Goal: Transaction & Acquisition: Subscribe to service/newsletter

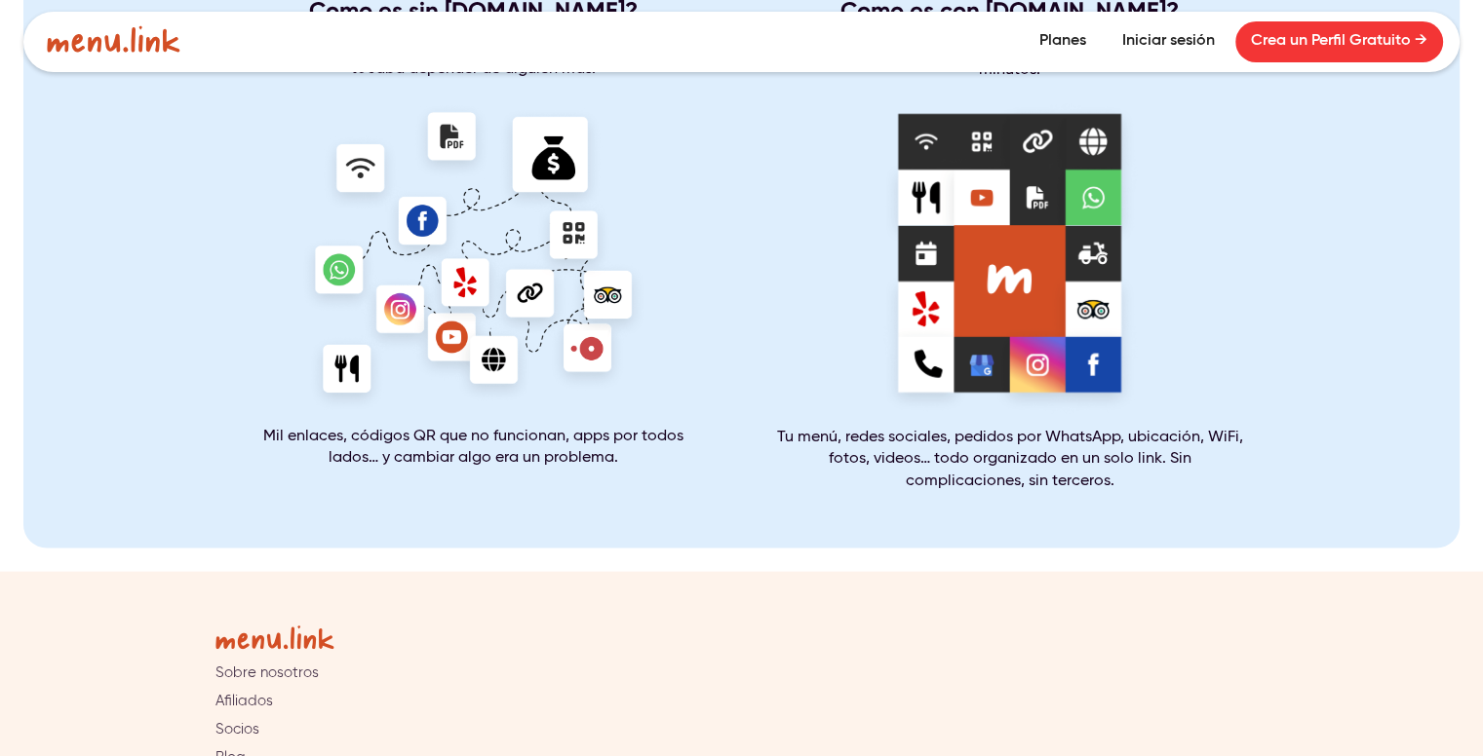
scroll to position [3985, 0]
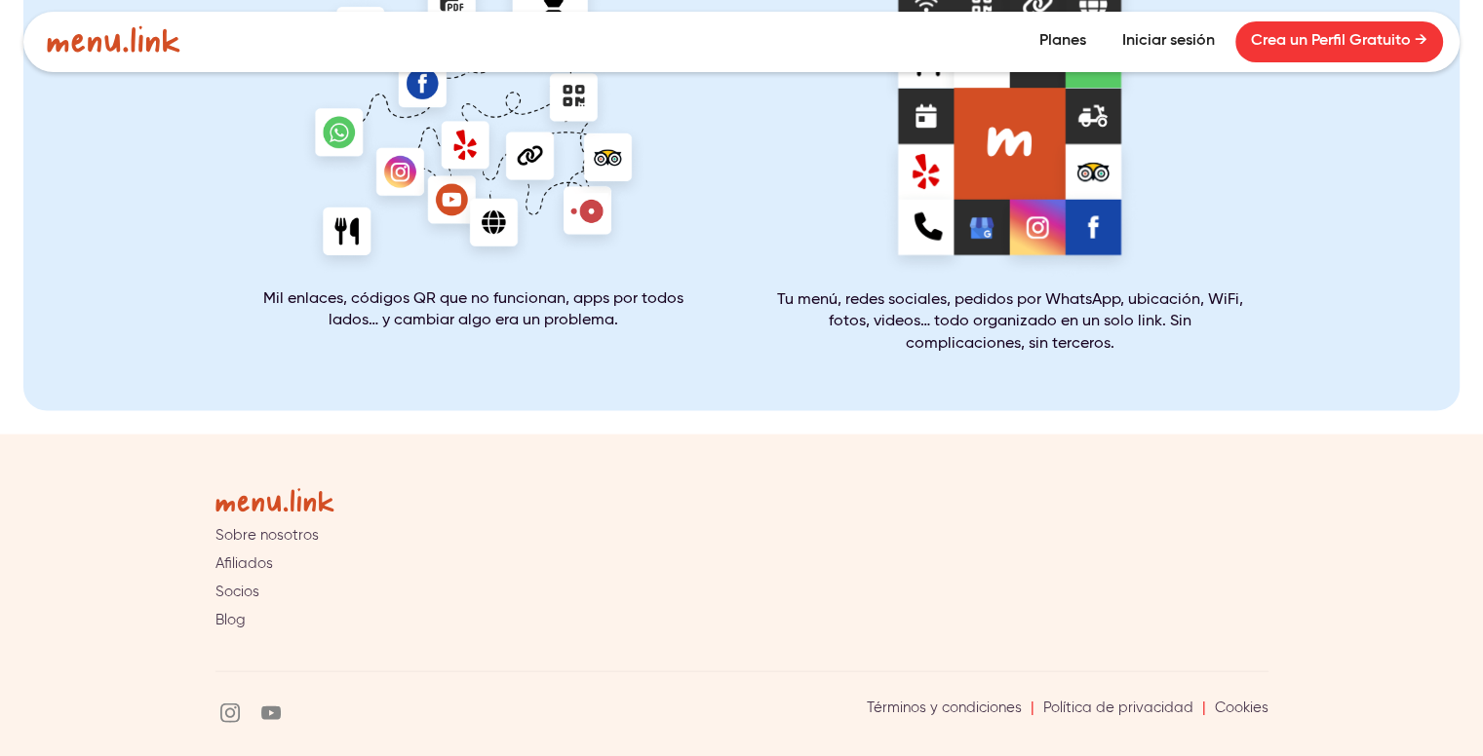
click at [259, 556] on link "Afiliados" at bounding box center [244, 565] width 58 height 18
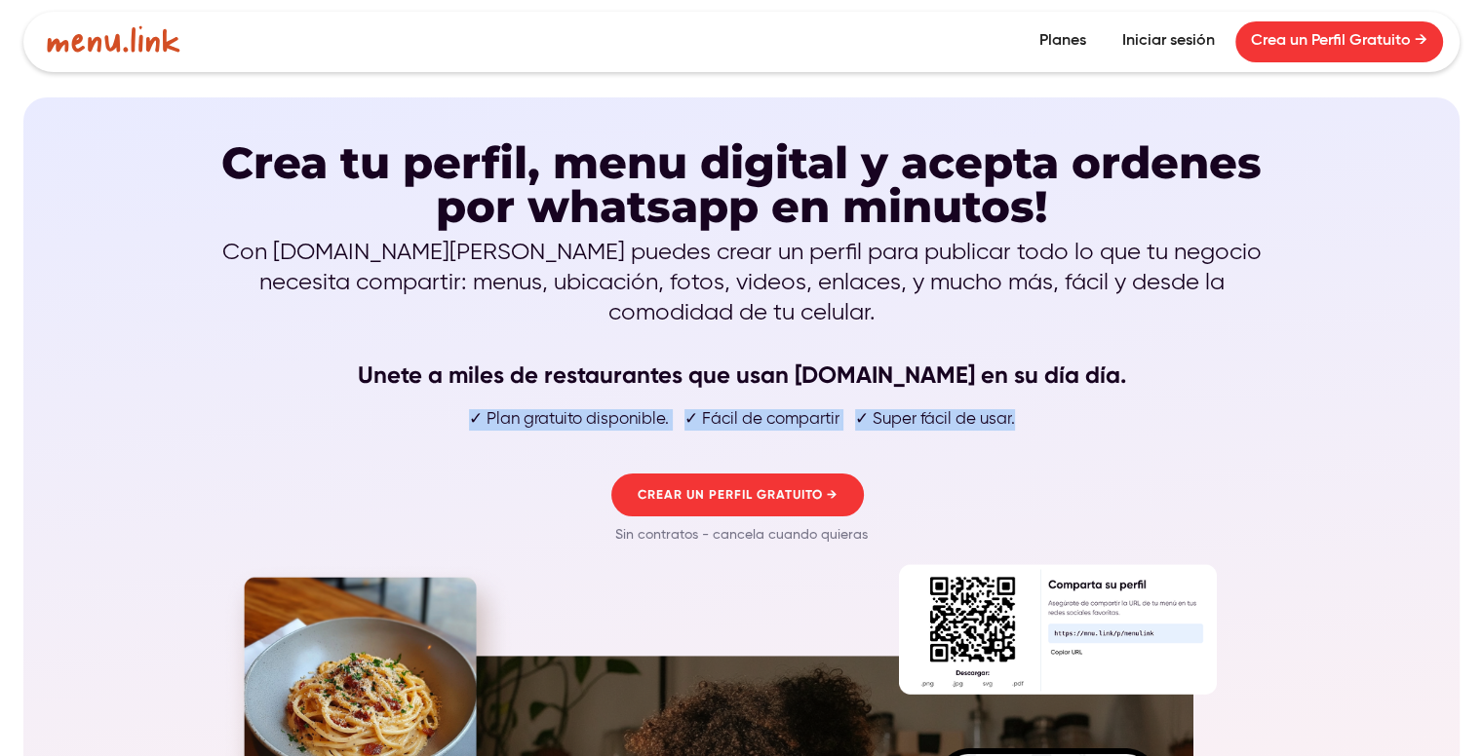
drag, startPoint x: 472, startPoint y: 380, endPoint x: 1106, endPoint y: 399, distance: 634.8
click at [1106, 402] on ul "✓ Plan gratuito disponible. ✓ Fácil de compartir ✓ Super fácil de usar." at bounding box center [741, 425] width 1053 height 47
click at [718, 435] on img at bounding box center [729, 431] width 25 height 25
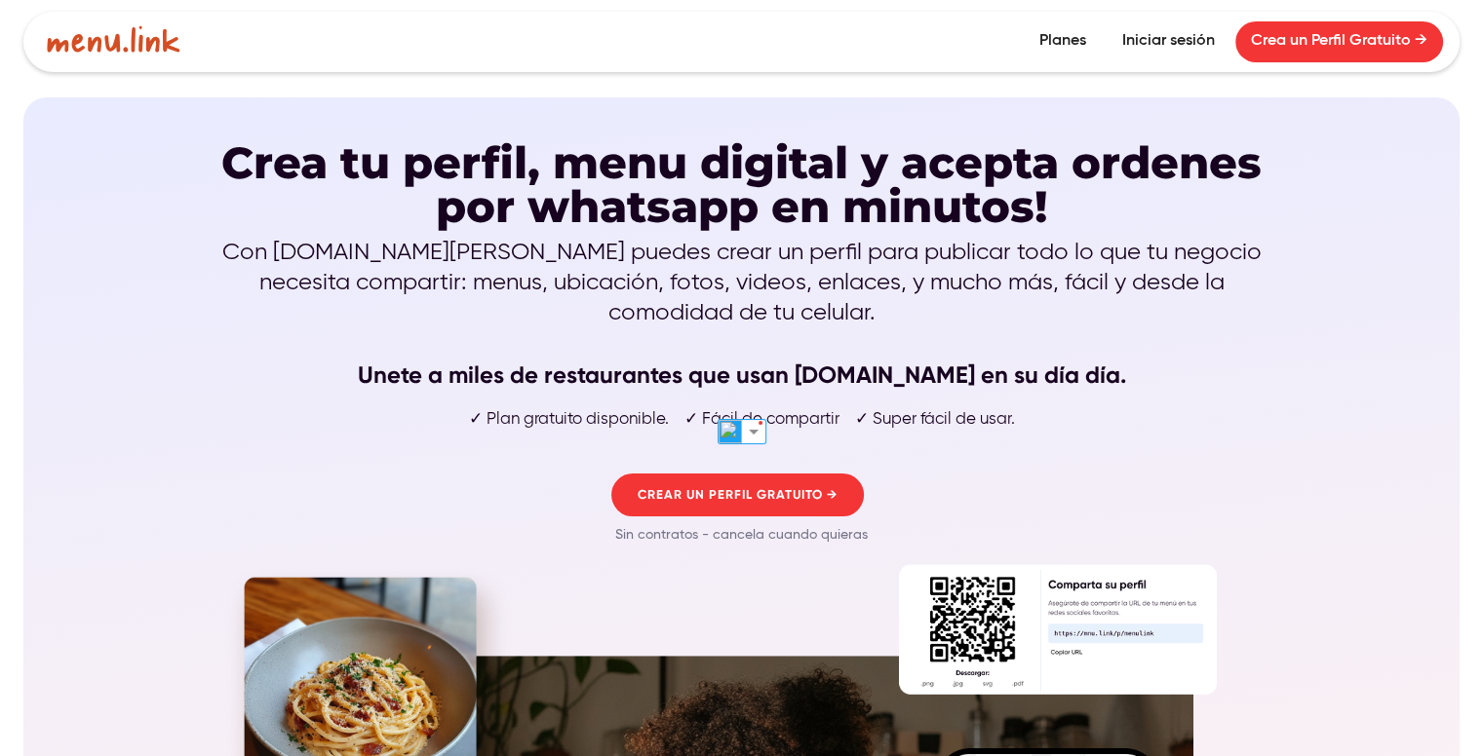
click at [533, 261] on p "Con menu.link puedes crear un perfil para publicar todo lo que tu negocio neces…" at bounding box center [741, 315] width 1053 height 154
click at [1055, 53] on link "Planes" at bounding box center [1063, 41] width 78 height 41
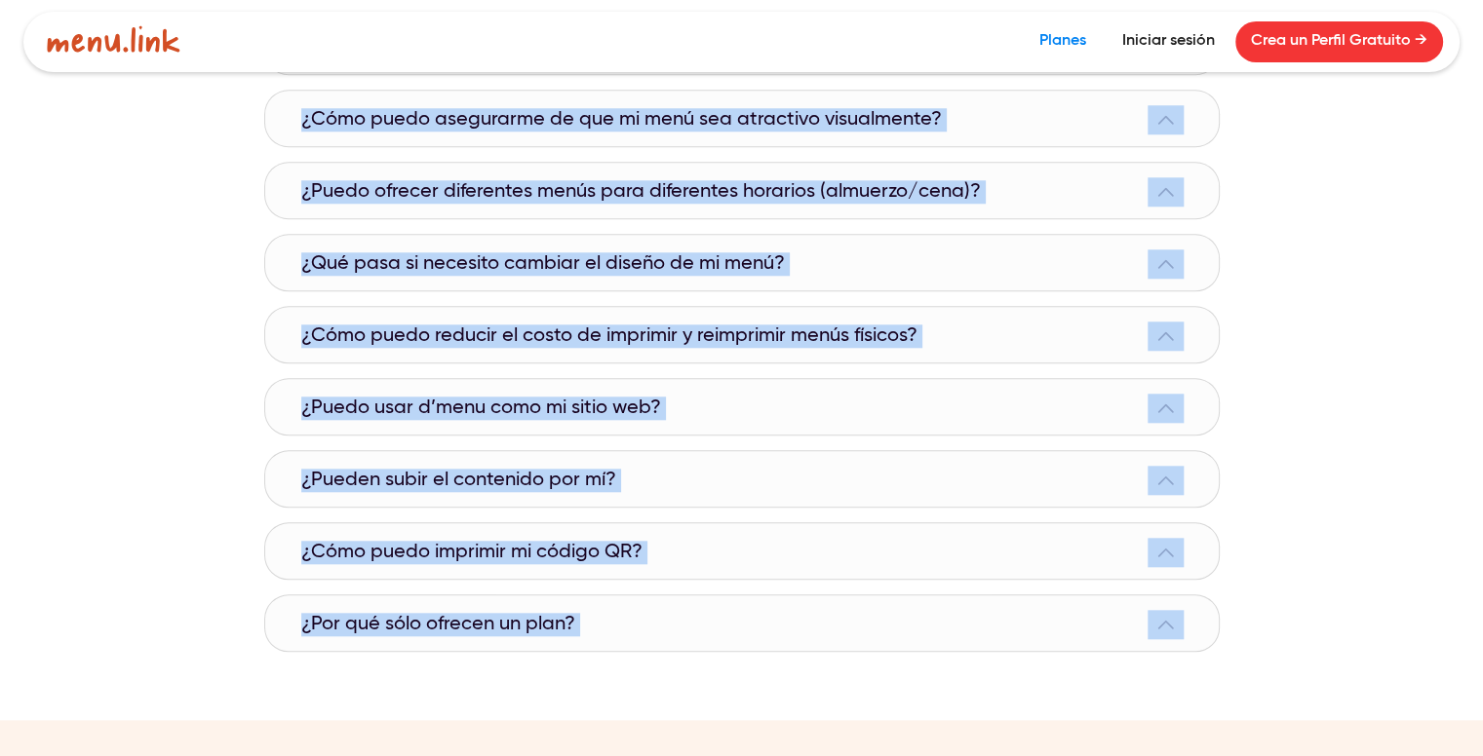
scroll to position [1887, 0]
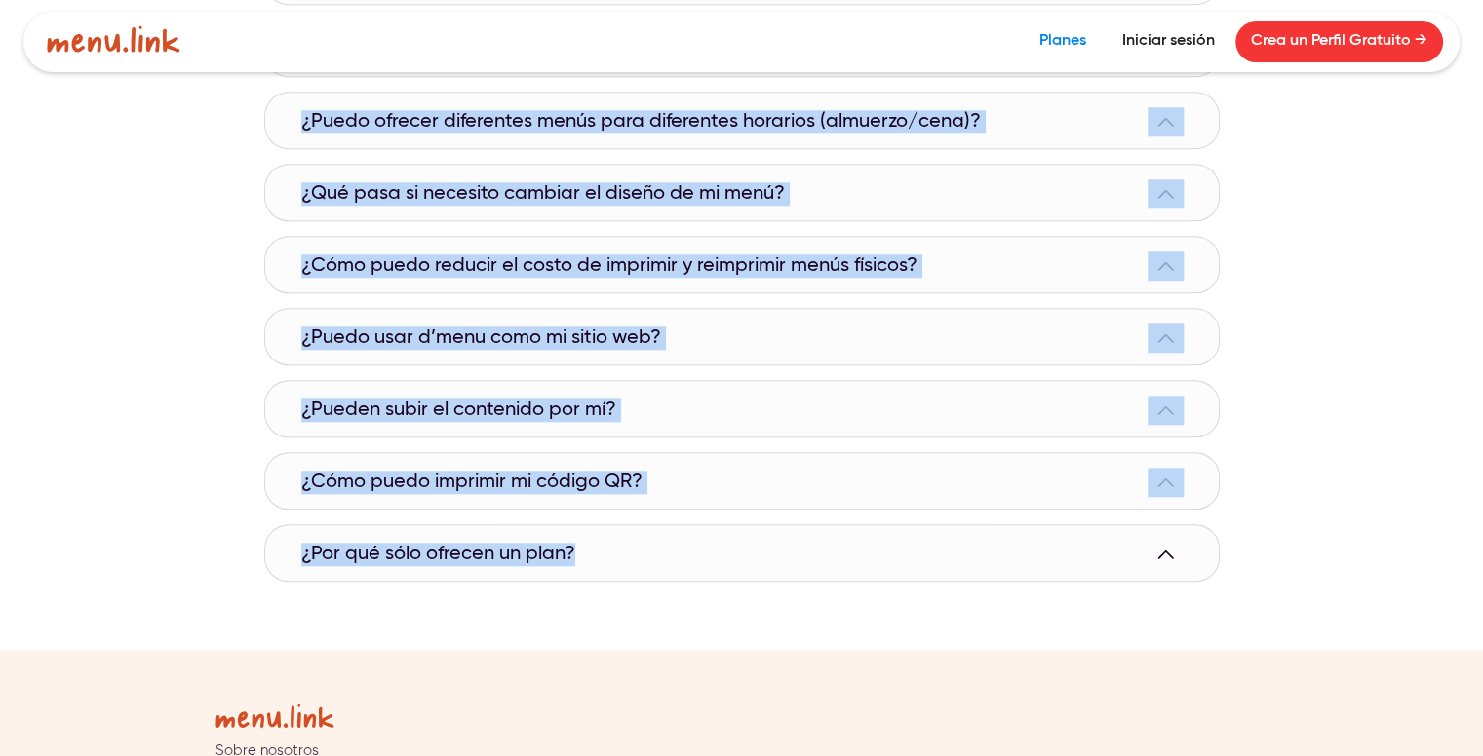
drag, startPoint x: 295, startPoint y: 283, endPoint x: 630, endPoint y: 604, distance: 464.0
click at [630, 604] on div "¿Todavía tienes dudas? Puedes enviarnos cualquier pregunta al correo info@dmenu…" at bounding box center [741, 188] width 1483 height 922
click at [733, 591] on img at bounding box center [729, 583] width 25 height 25
click at [80, 310] on div "¿Todavía tienes dudas? Puedes enviarnos cualquier pregunta al correo info@dmenu…" at bounding box center [741, 188] width 1483 height 922
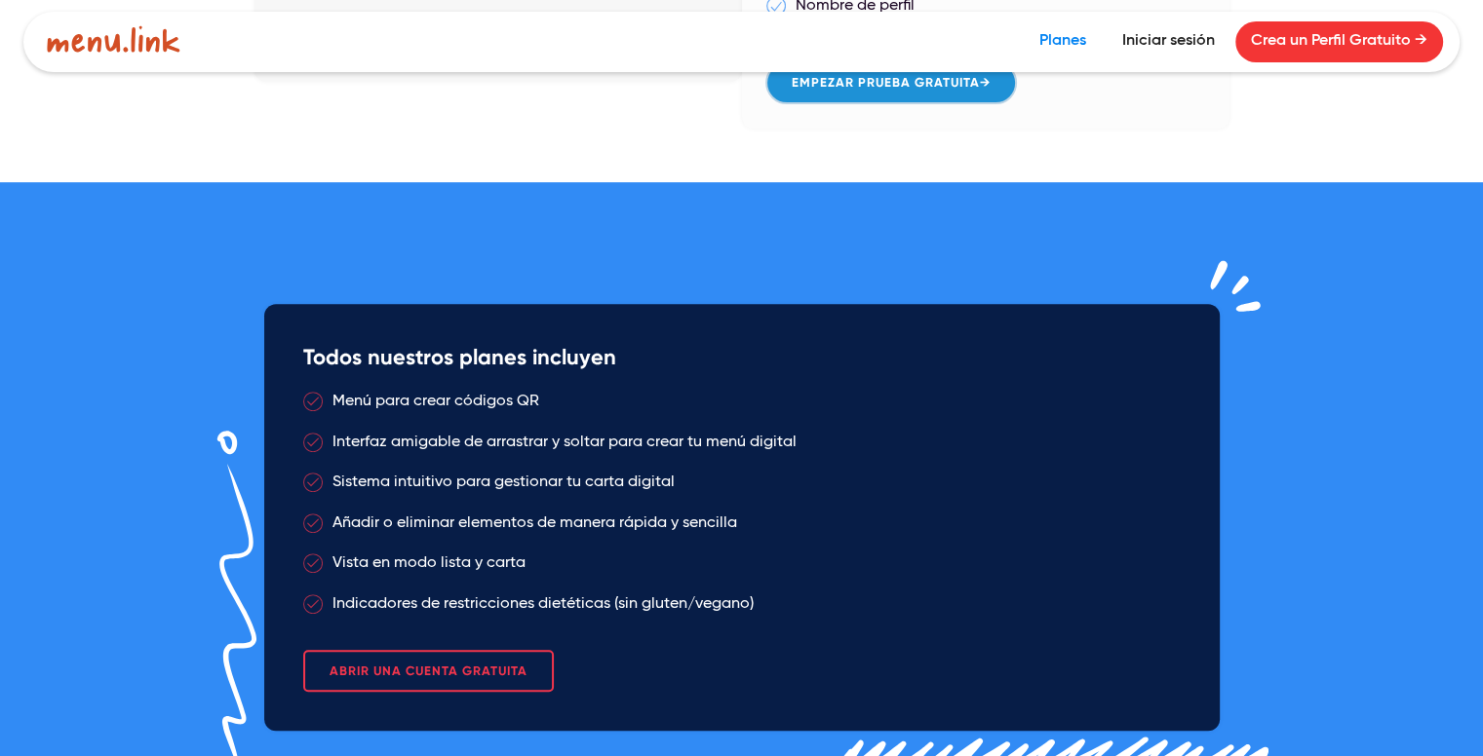
scroll to position [780, 0]
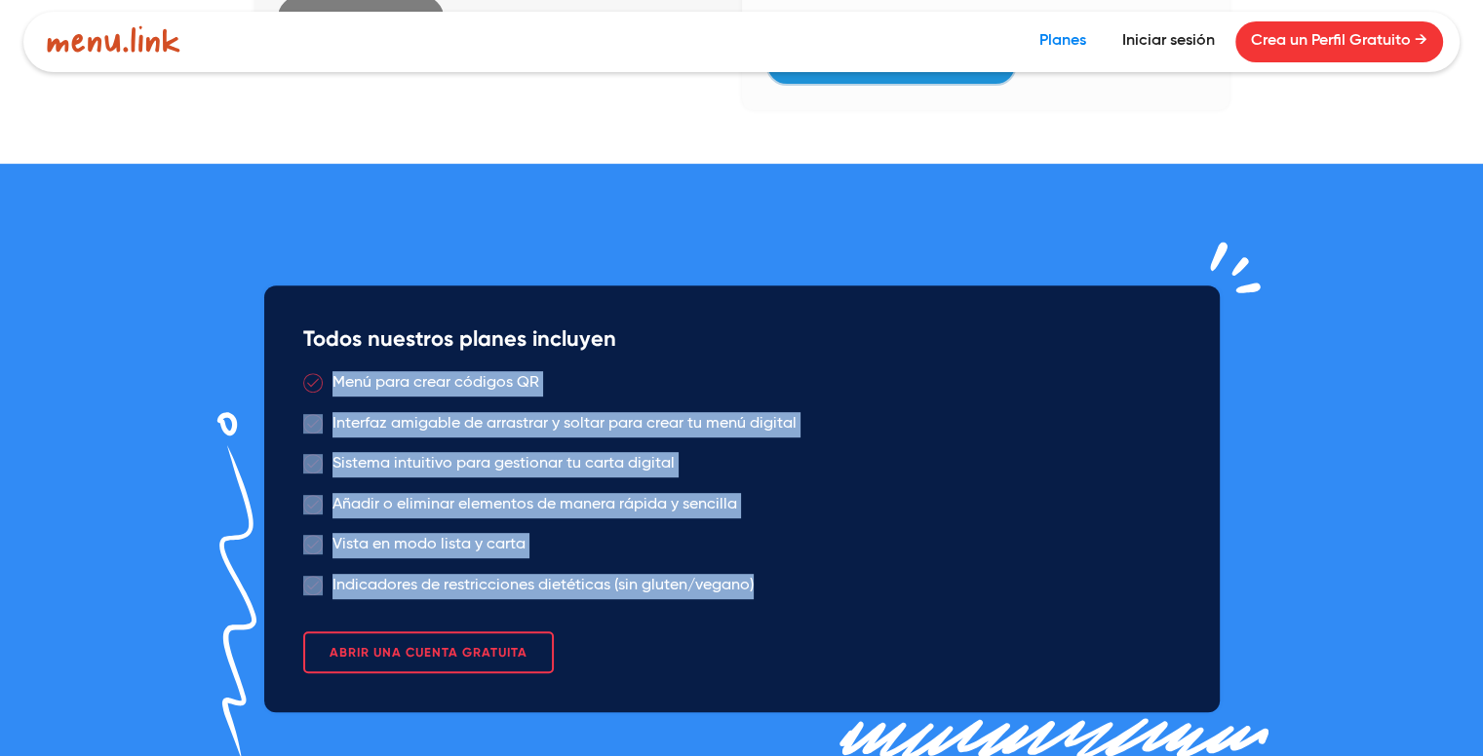
drag, startPoint x: 753, startPoint y: 598, endPoint x: 307, endPoint y: 365, distance: 502.7
click at [307, 365] on ul "Menú para crear códigos QR Interfaz amigable de arrastrar y soltar para crear t…" at bounding box center [741, 486] width 877 height 244
click at [723, 625] on img at bounding box center [729, 617] width 25 height 25
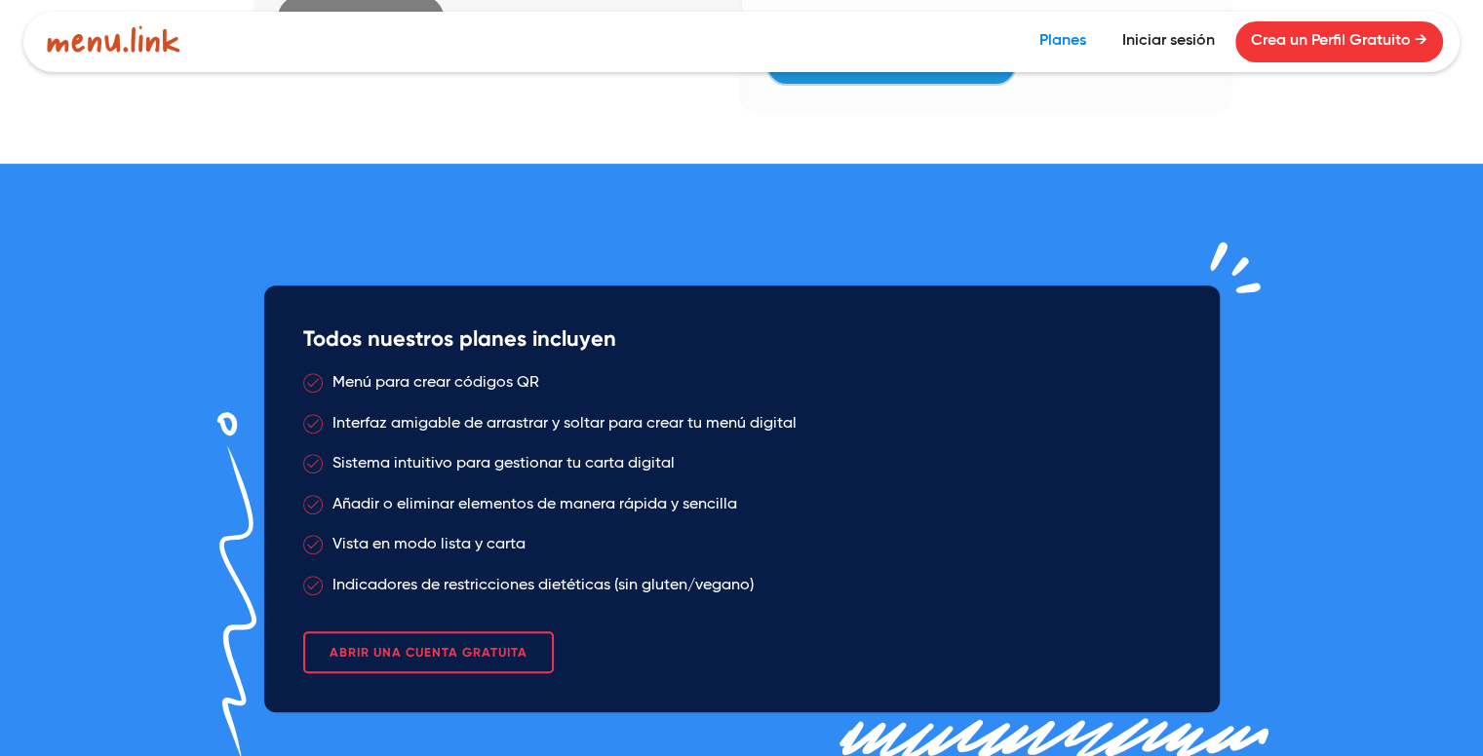
click at [1393, 43] on link "Crea un Perfil Gratuito →" at bounding box center [1339, 41] width 208 height 41
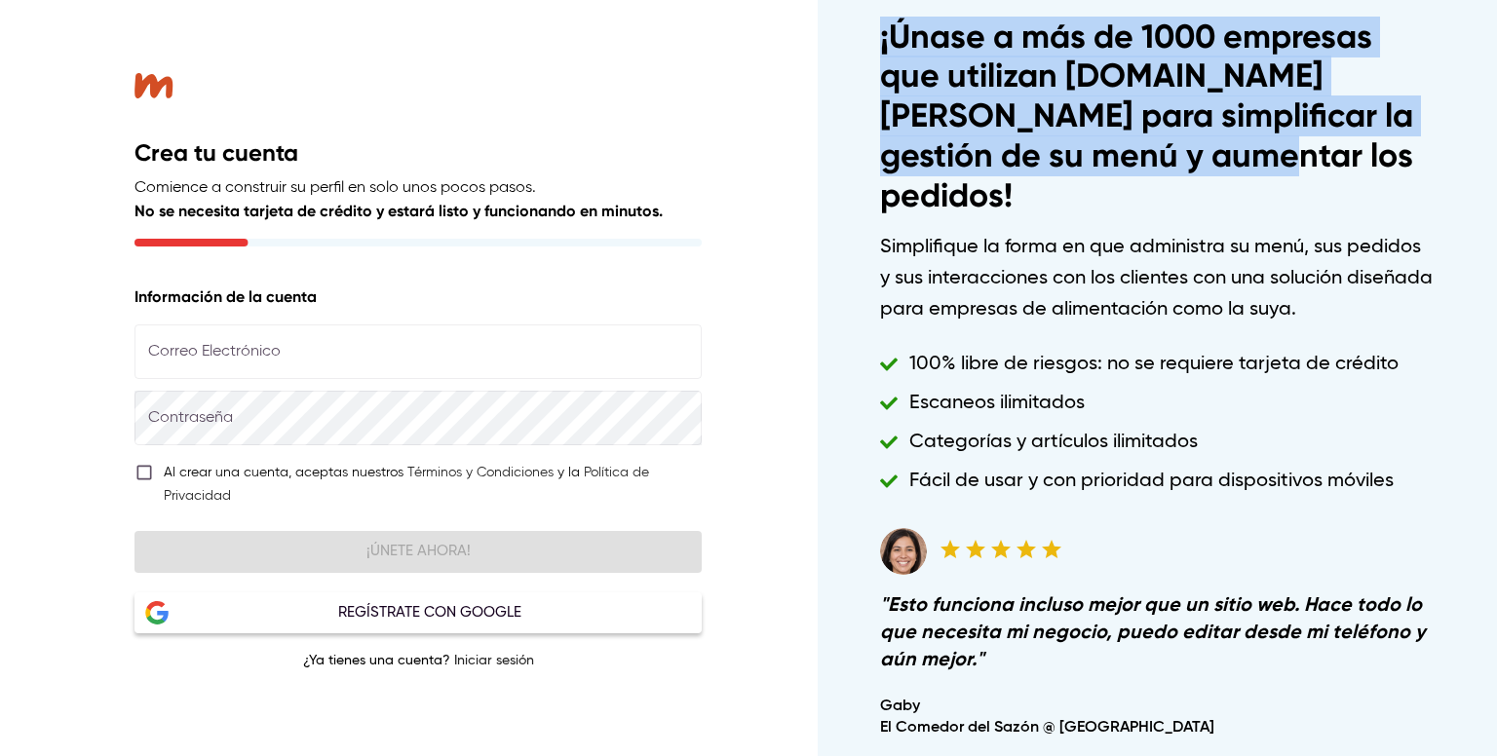
drag, startPoint x: 873, startPoint y: 54, endPoint x: 1245, endPoint y: 194, distance: 397.0
click at [1245, 194] on div "¡Únase a más de 1000 empresas que utilizan [DOMAIN_NAME][PERSON_NAME] para simp…" at bounding box center [1158, 378] width 586 height 753
click at [1134, 217] on img at bounding box center [1132, 218] width 25 height 25
click at [1148, 212] on img at bounding box center [1155, 218] width 23 height 23
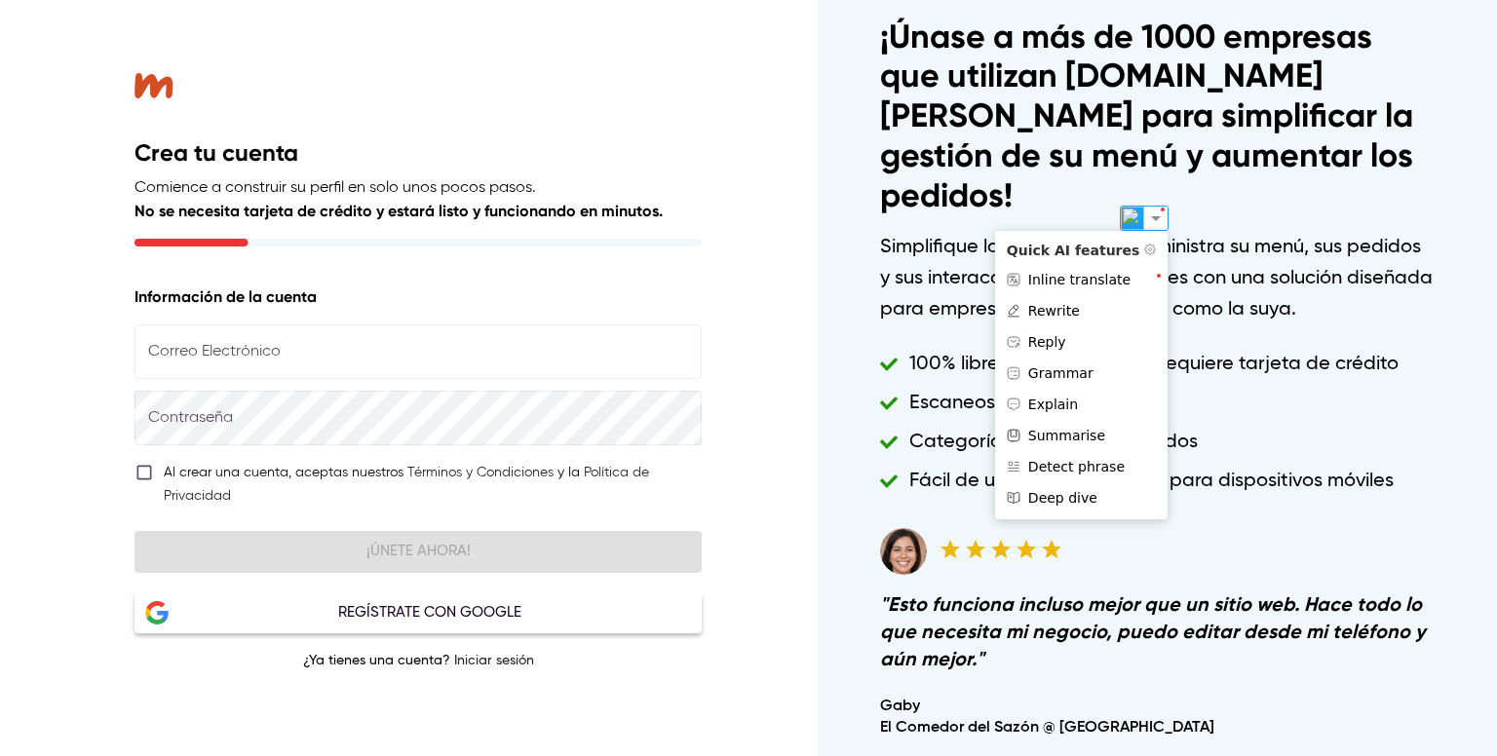
click at [1280, 270] on h6 "Simplifique la forma en que administra su menú, sus pedidos y sus interacciones…" at bounding box center [1157, 279] width 555 height 94
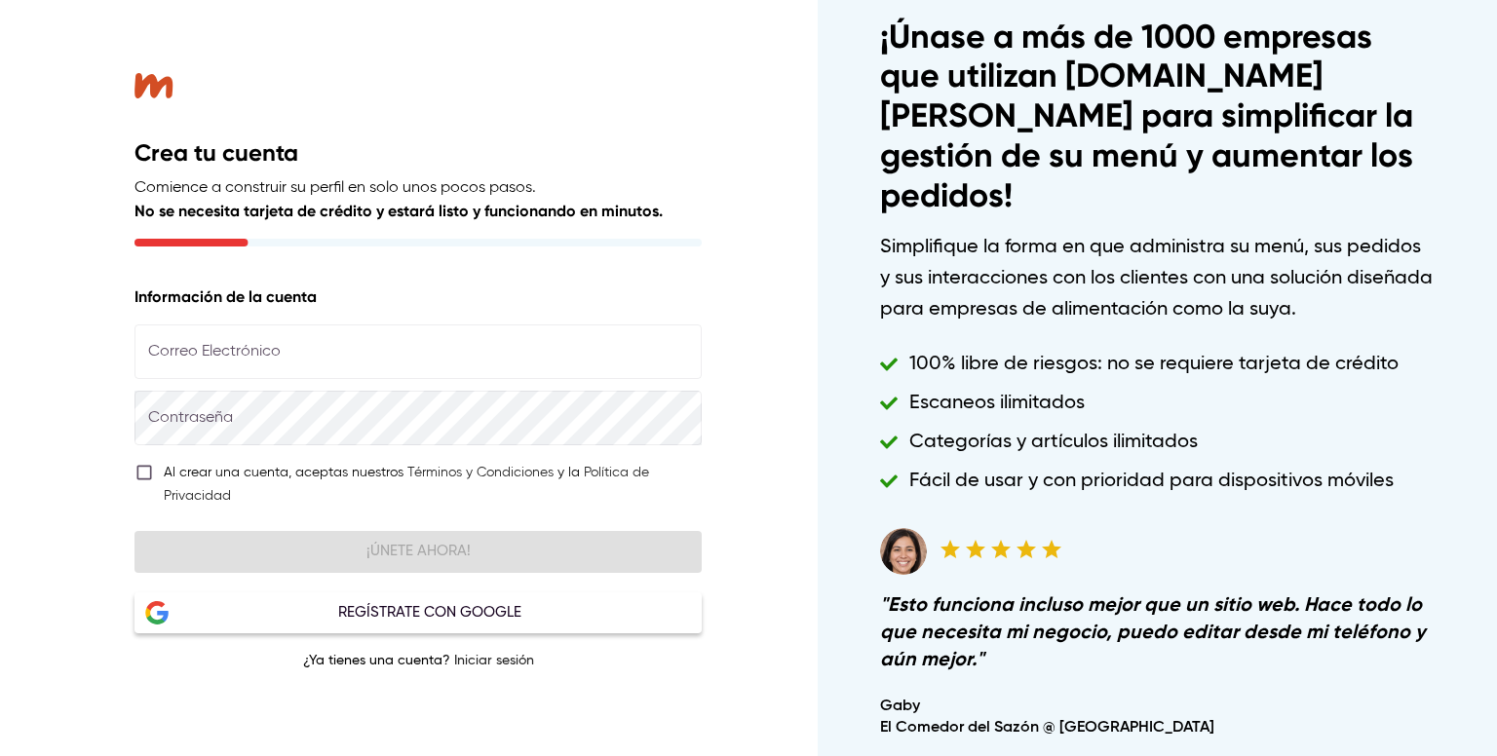
click at [0, 435] on div at bounding box center [9, 378] width 19 height 756
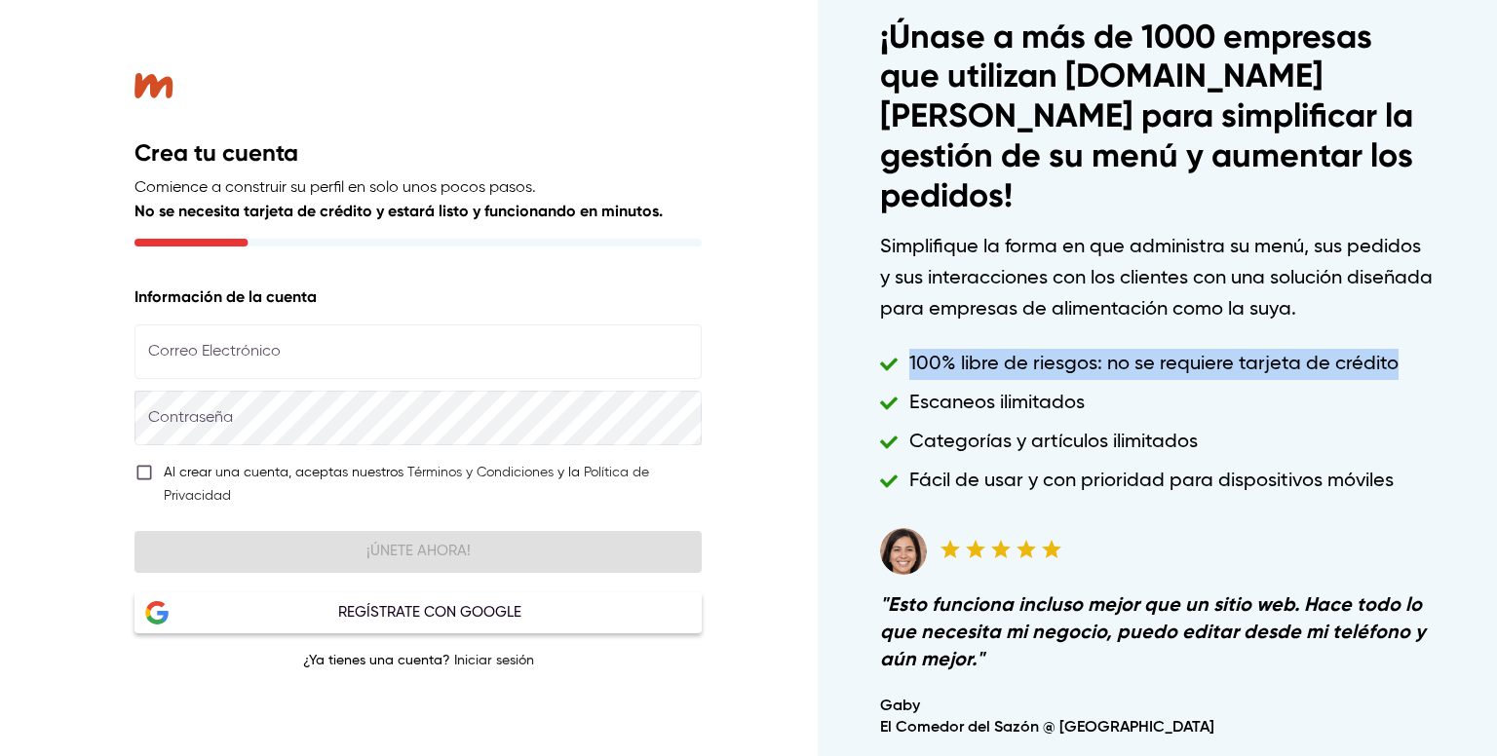
drag, startPoint x: 910, startPoint y: 348, endPoint x: 1427, endPoint y: 348, distance: 516.6
click at [1427, 348] on div "¡Únase a más de 1000 empresas que utilizan Menu.link para simplificar la gestió…" at bounding box center [1158, 378] width 586 height 753
click at [1136, 377] on img at bounding box center [1139, 378] width 25 height 25
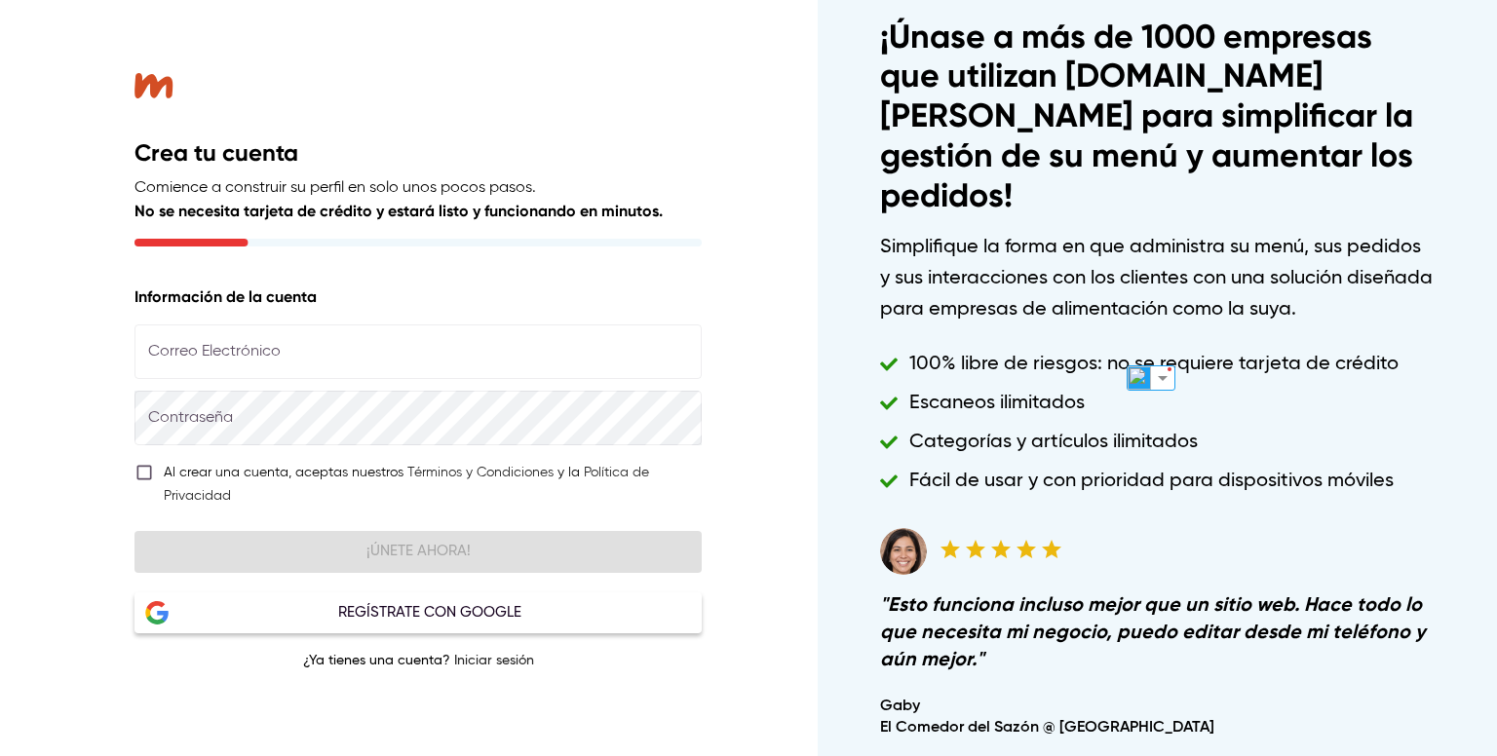
click at [1063, 191] on h1 "¡Únase a más de 1000 empresas que utilizan Menu.link para simplificar la gestió…" at bounding box center [1157, 117] width 555 height 199
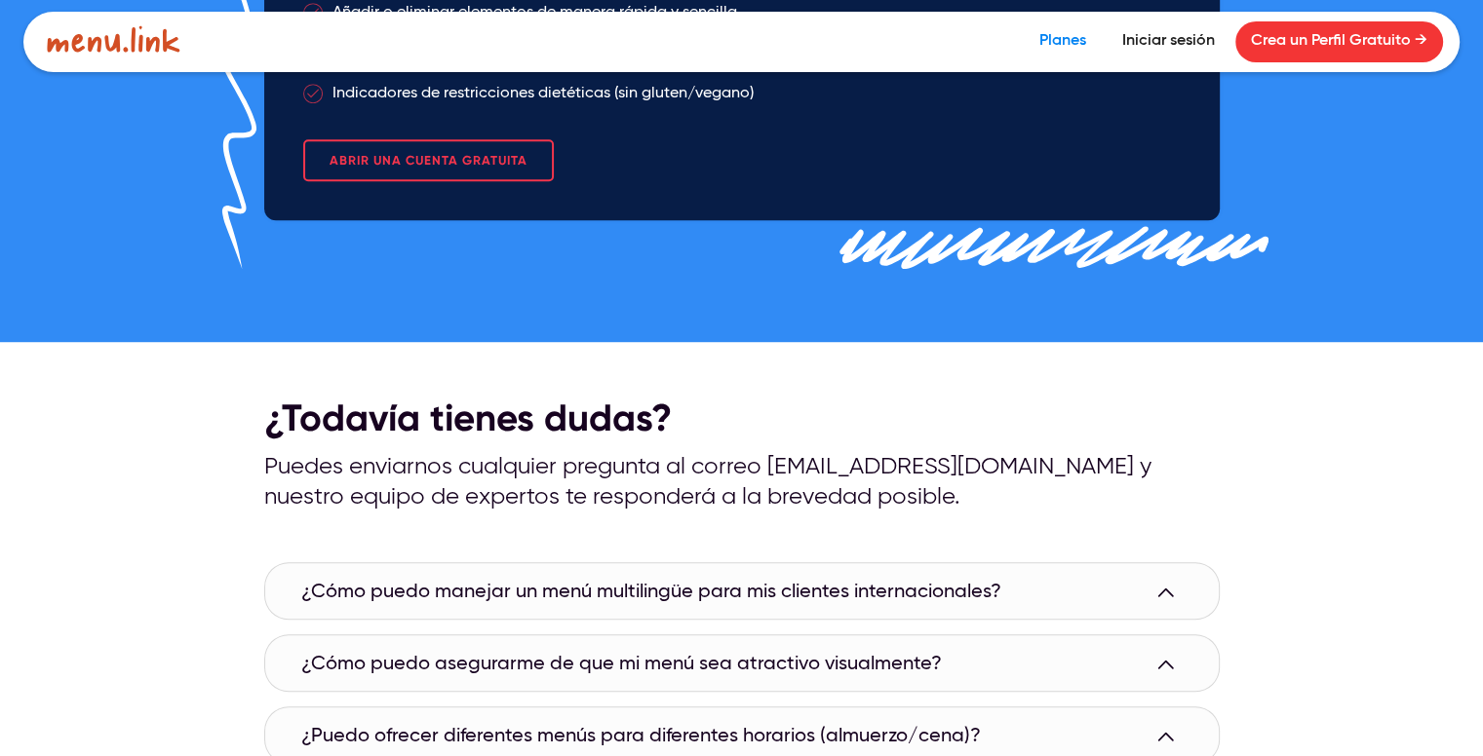
scroll to position [1560, 0]
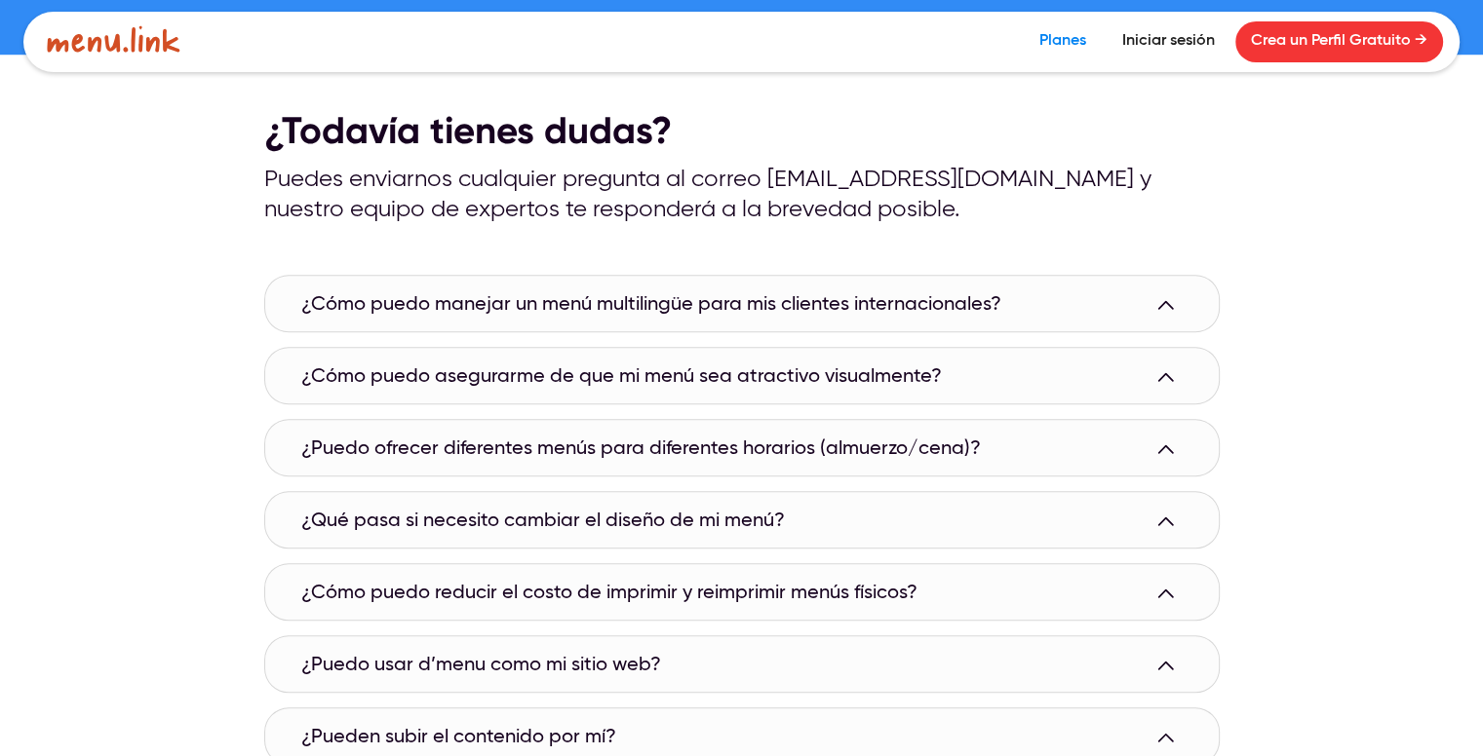
click at [316, 303] on h2 "¿Cómo puedo manejar un menú multilingüe para mis clientes internacionales?" at bounding box center [651, 304] width 700 height 23
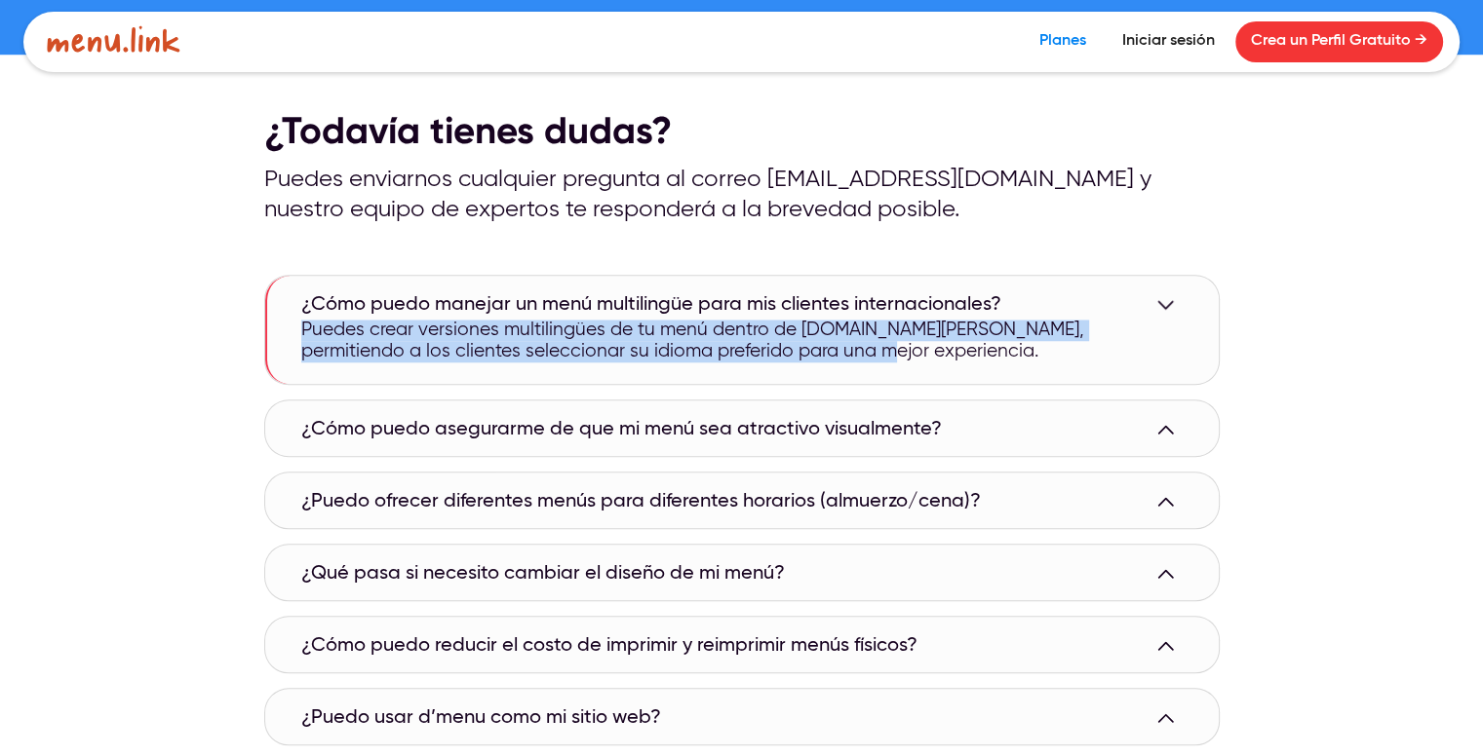
drag, startPoint x: 296, startPoint y: 321, endPoint x: 840, endPoint y: 356, distance: 545.1
click at [840, 356] on div "Puedes crear versiones multilingües de tu menú dentro de [DOMAIN_NAME][PERSON_N…" at bounding box center [743, 347] width 952 height 54
click at [706, 379] on img at bounding box center [714, 383] width 23 height 23
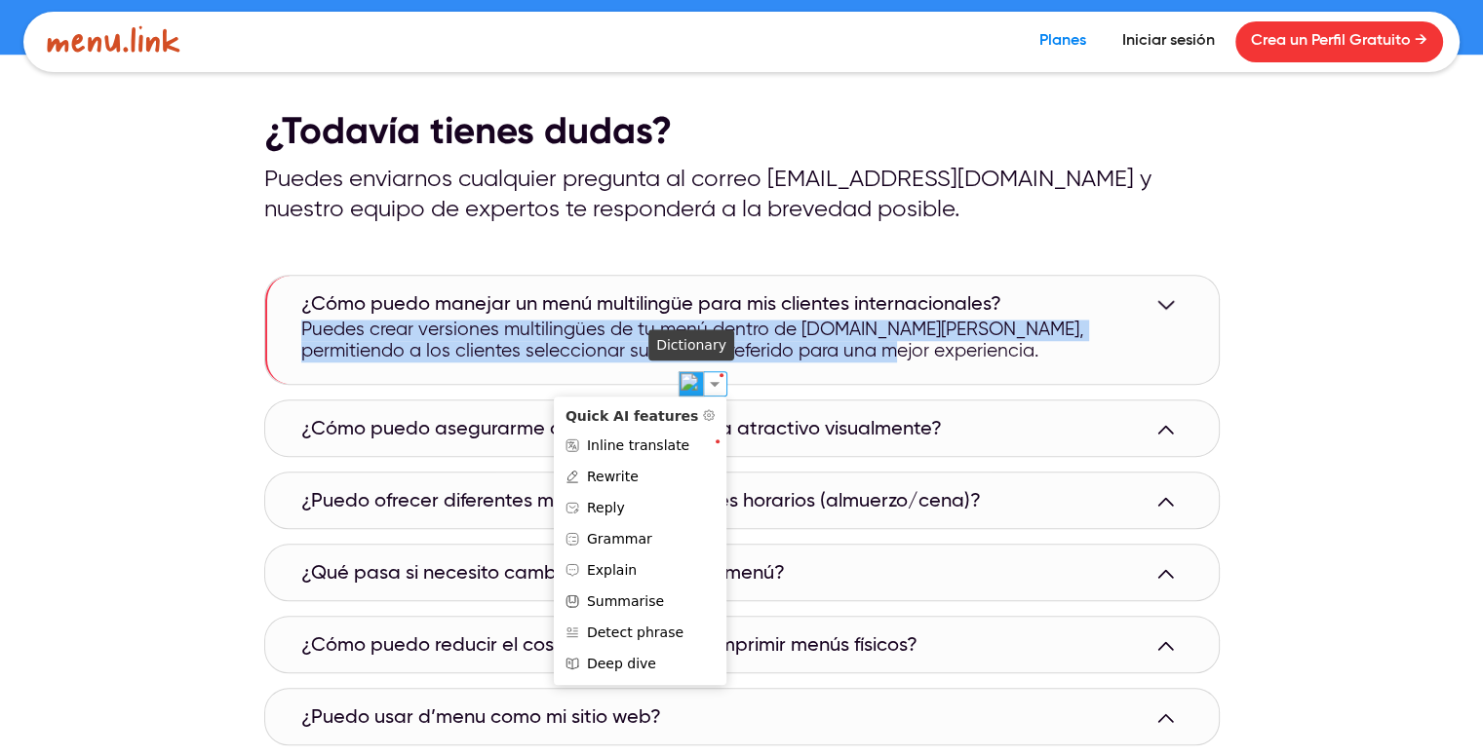
click at [694, 379] on img at bounding box center [690, 383] width 25 height 25
click at [117, 381] on div "¿Todavía tienes dudas? Puedes enviarnos cualquier pregunta al correo [EMAIL_ADD…" at bounding box center [741, 543] width 1483 height 976
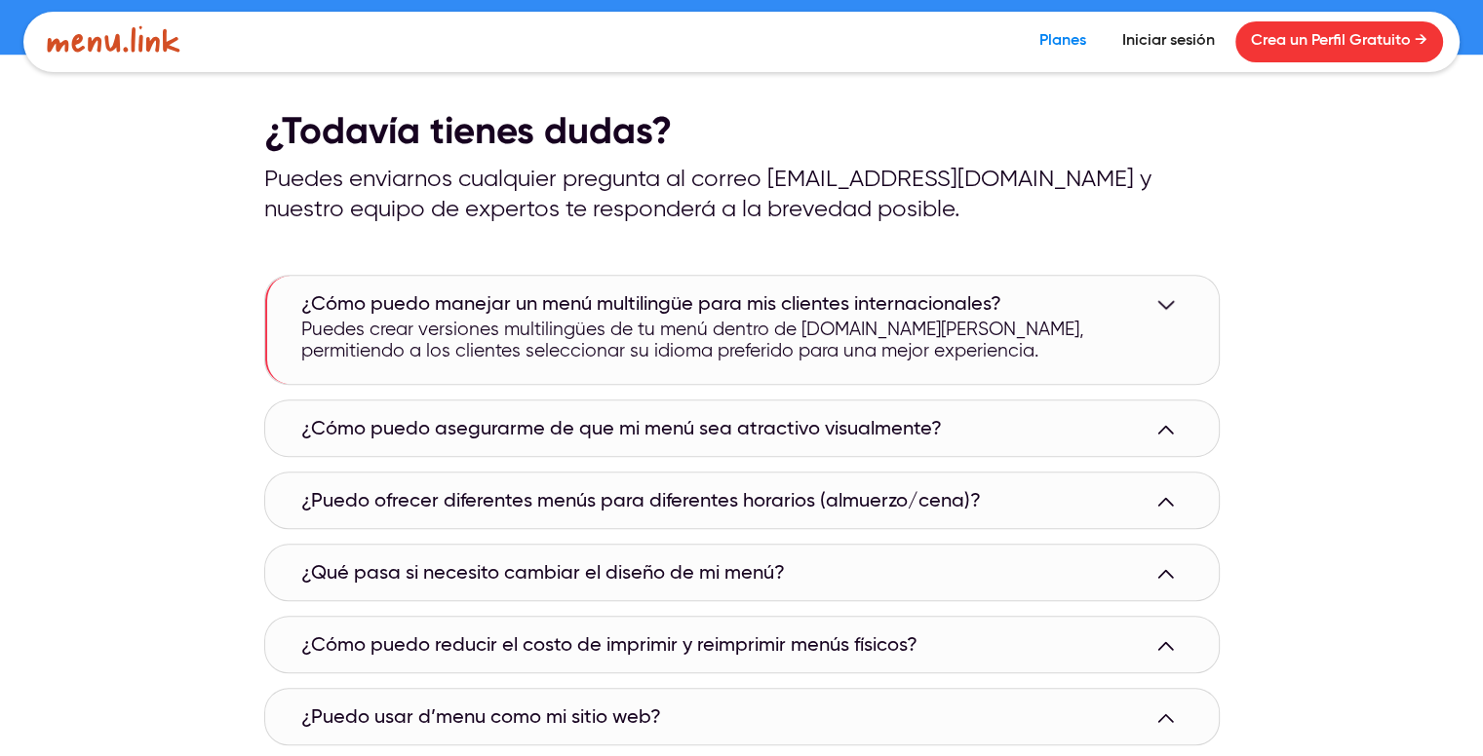
click at [321, 448] on div "¿Cómo puedo asegurarme de que mi menú sea atractivo visualmente? [DOMAIN_NAME] …" at bounding box center [741, 429] width 953 height 56
click at [371, 425] on h2 "¿Cómo puedo asegurarme de que mi menú sea atractivo visualmente?" at bounding box center [621, 429] width 640 height 23
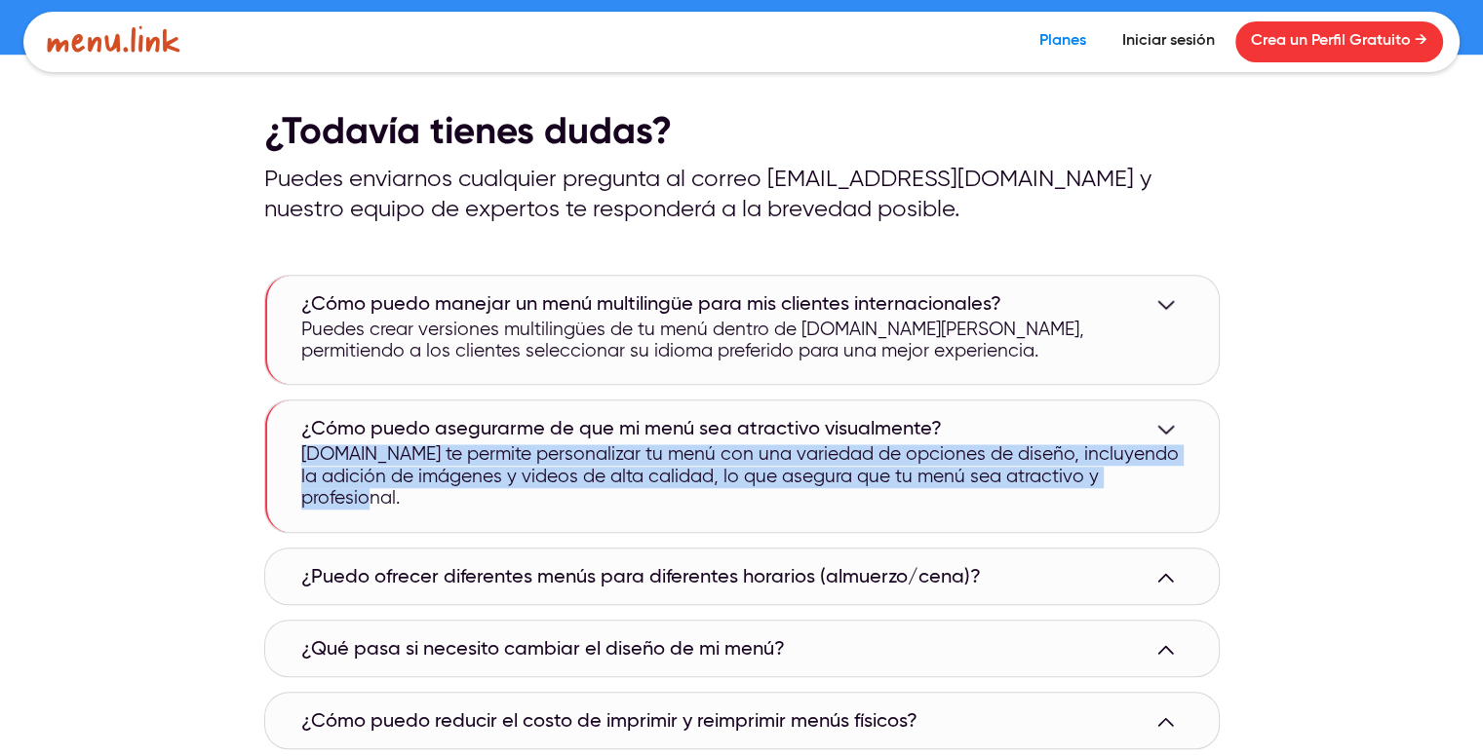
drag, startPoint x: 301, startPoint y: 452, endPoint x: 1115, endPoint y: 483, distance: 814.5
click at [1192, 478] on div "[DOMAIN_NAME] te permite personalizar tu menú con una variedad de opciones de d…" at bounding box center [743, 481] width 952 height 75
click at [716, 511] on img at bounding box center [727, 508] width 25 height 25
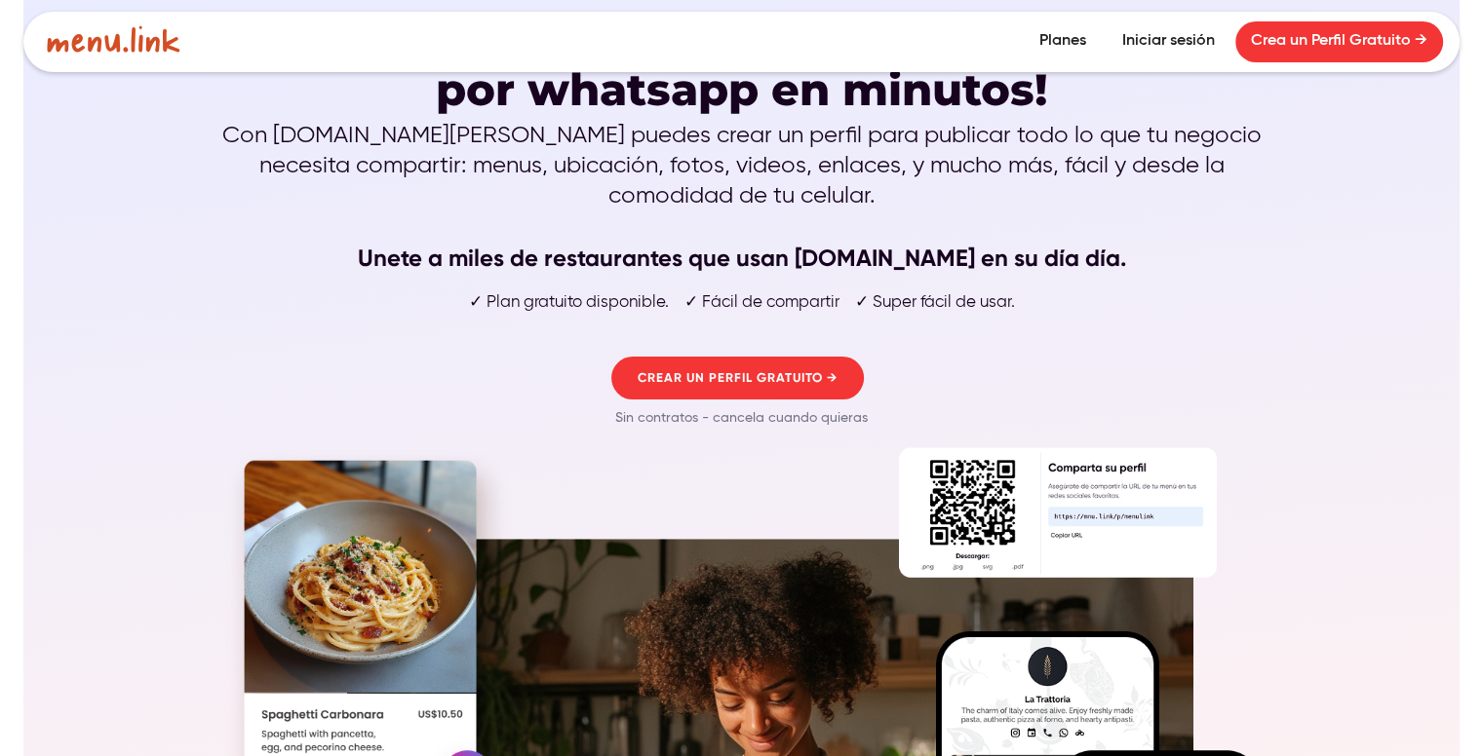
scroll to position [292, 0]
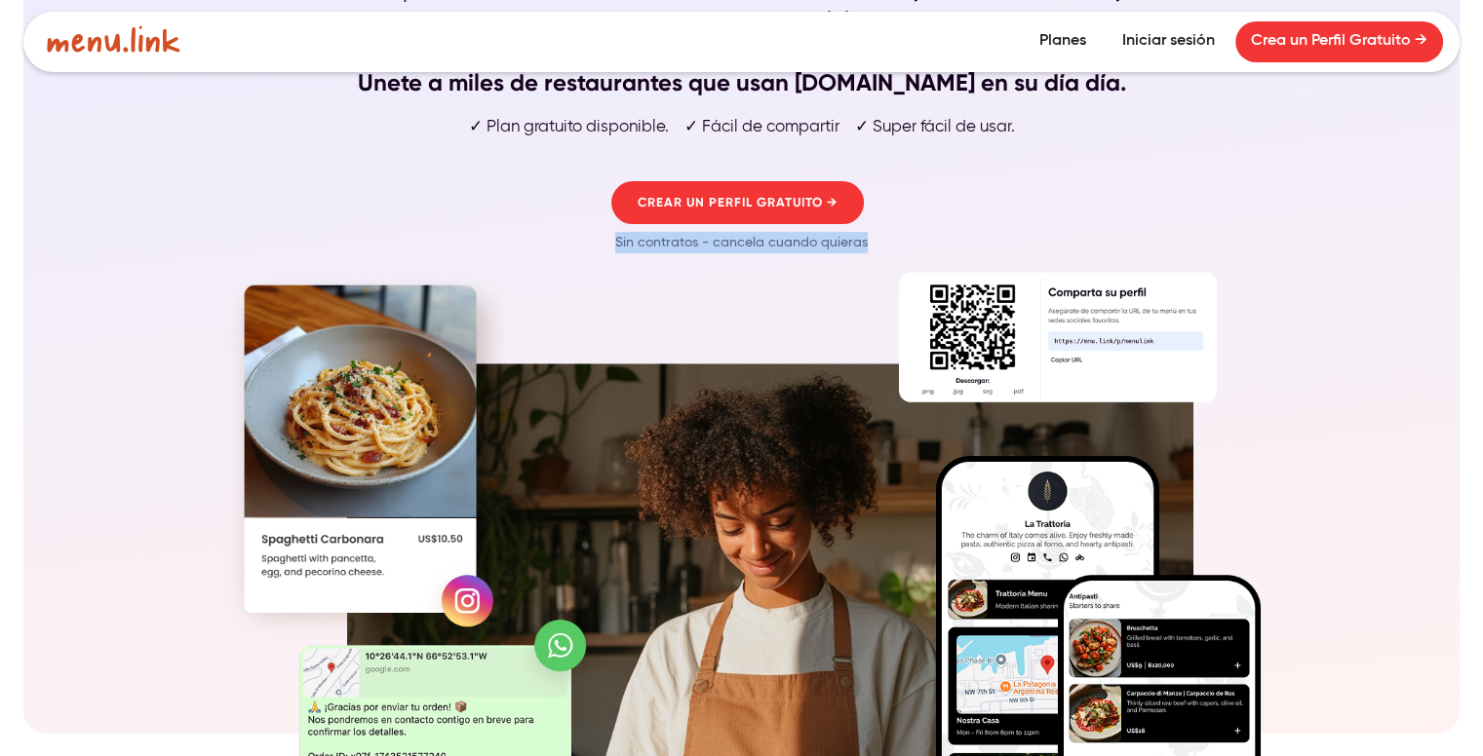
drag, startPoint x: 905, startPoint y: 202, endPoint x: 513, endPoint y: 212, distance: 392.0
click at [513, 212] on div "CREAR UN PERFIL GRATUITO → Sin contratos - cancela cuando quieras" at bounding box center [741, 218] width 1053 height 105
click at [719, 241] on img at bounding box center [729, 240] width 25 height 25
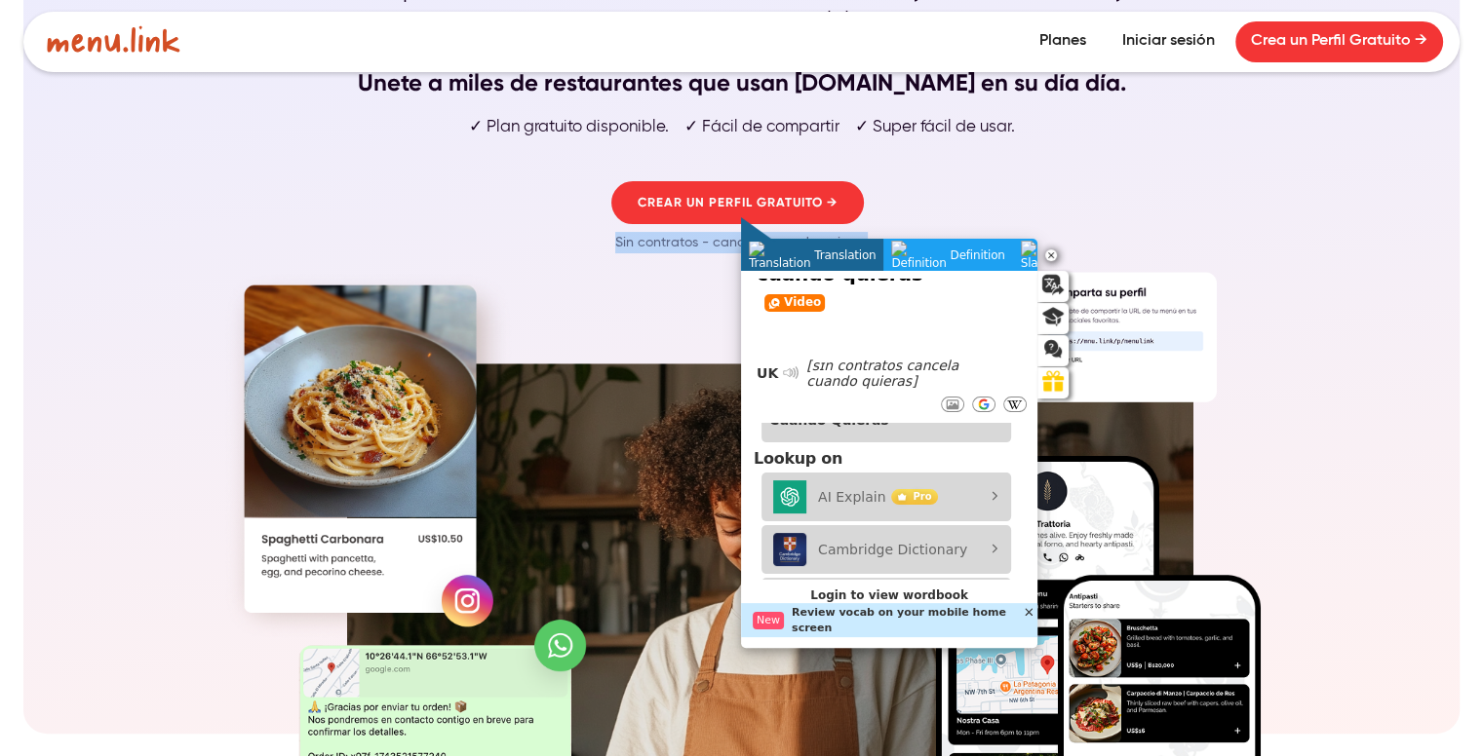
scroll to position [97, 0]
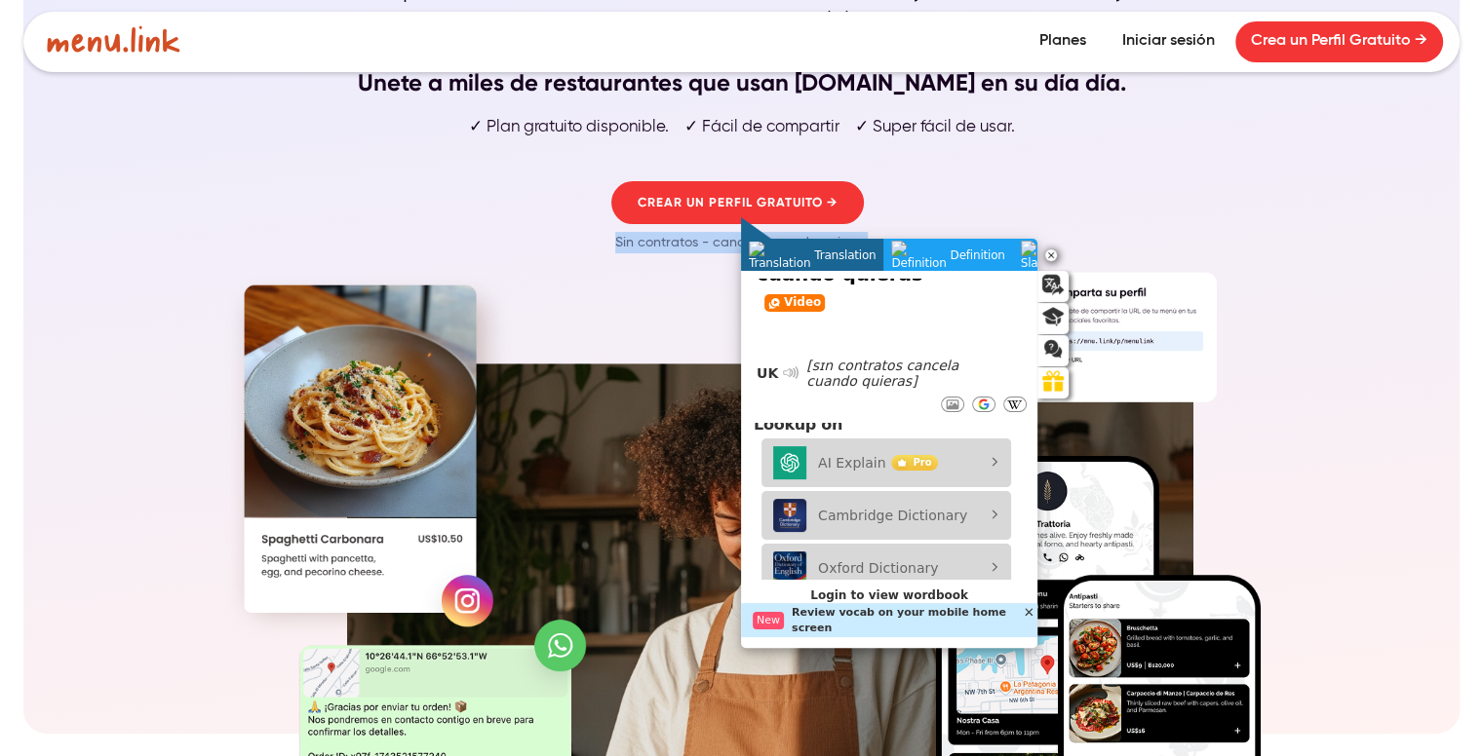
click at [1143, 166] on div "CREAR UN PERFIL GRATUITO → Sin contratos - cancela cuando quieras" at bounding box center [741, 218] width 1053 height 105
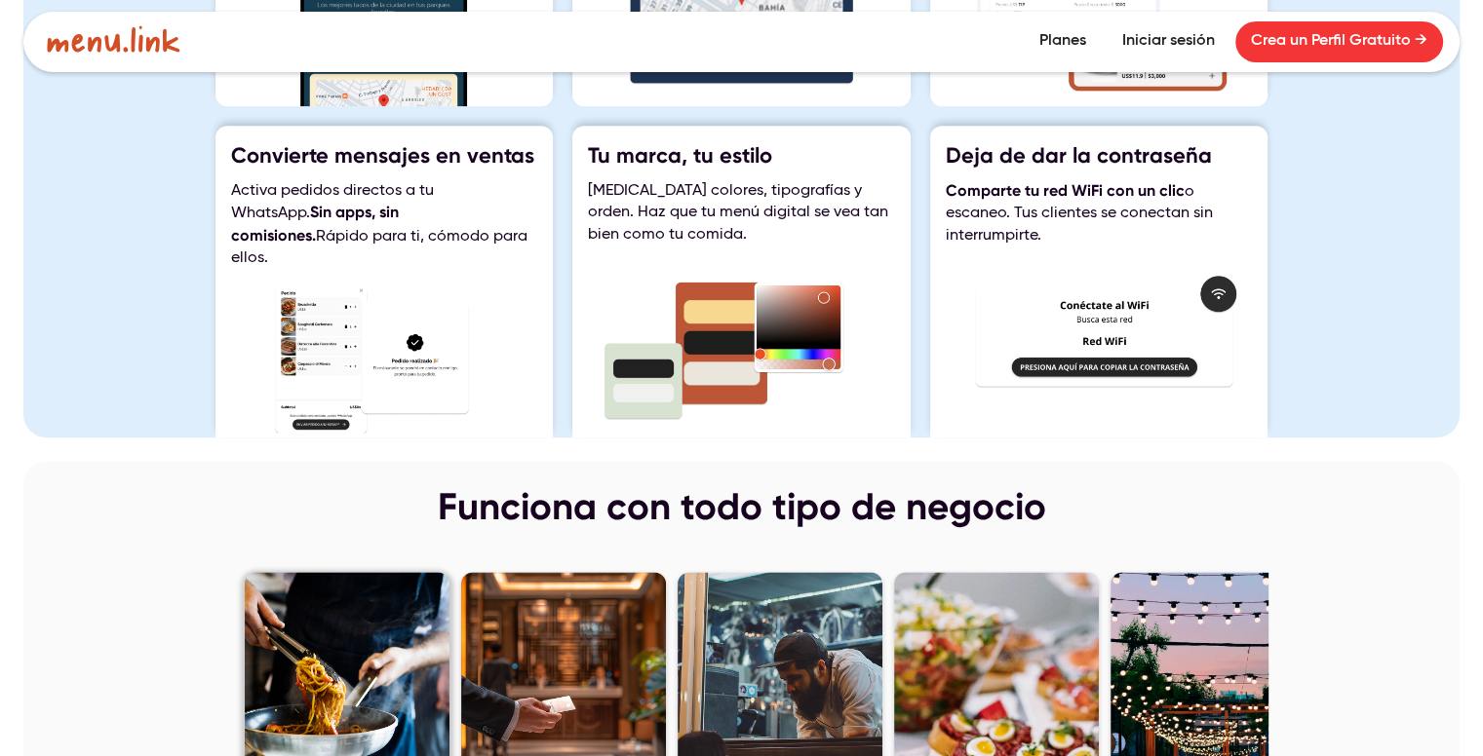
scroll to position [2729, 0]
